Goal: Information Seeking & Learning: Find specific fact

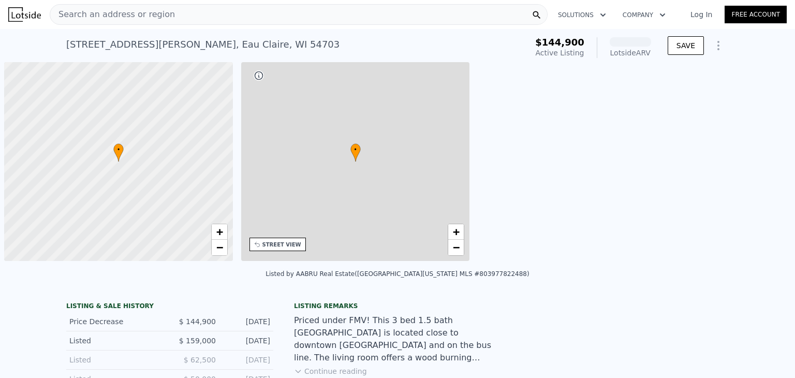
scroll to position [0, 4]
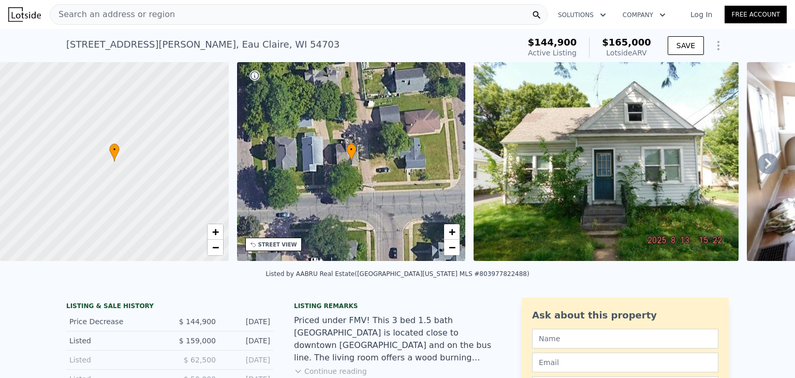
click at [180, 14] on div "Search an address or region" at bounding box center [299, 14] width 498 height 21
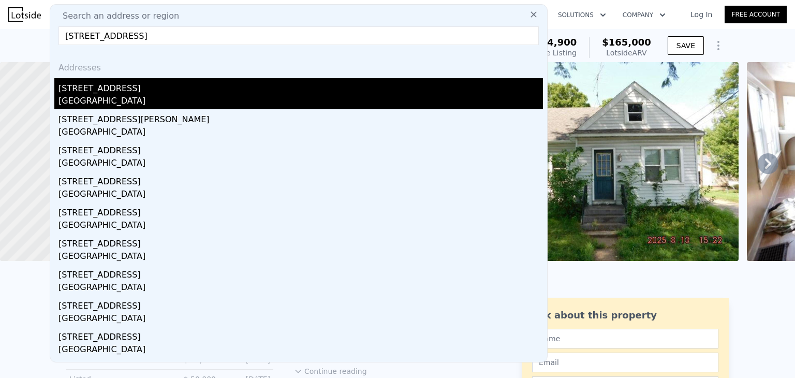
type input "[STREET_ADDRESS]"
click at [131, 95] on div "[GEOGRAPHIC_DATA]" at bounding box center [300, 102] width 484 height 14
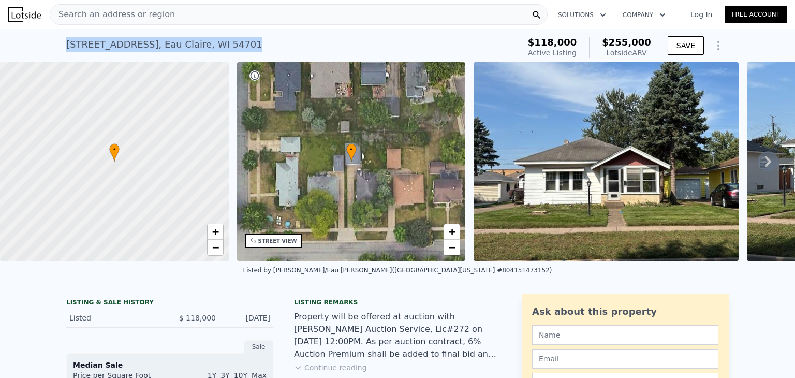
drag, startPoint x: 224, startPoint y: 42, endPoint x: 52, endPoint y: 35, distance: 172.0
click at [52, 35] on div "[STREET_ADDRESS] Active at $118k (~ARV $255k ) $118,000 Active Listing $255,000…" at bounding box center [397, 45] width 795 height 33
copy div "[STREET_ADDRESS][PERSON_NAME]"
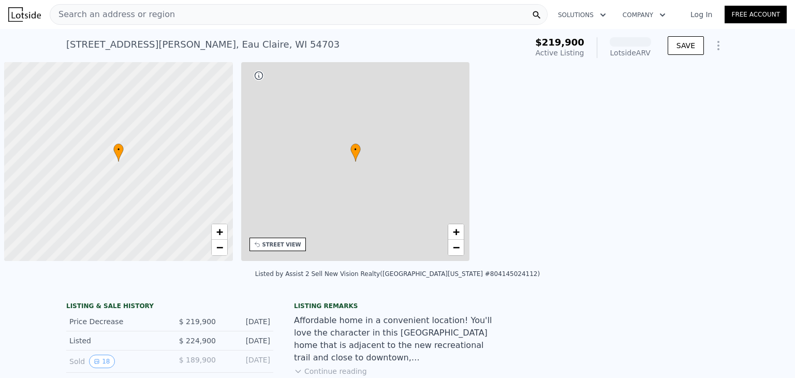
scroll to position [0, 4]
